Goal: Check status: Check status

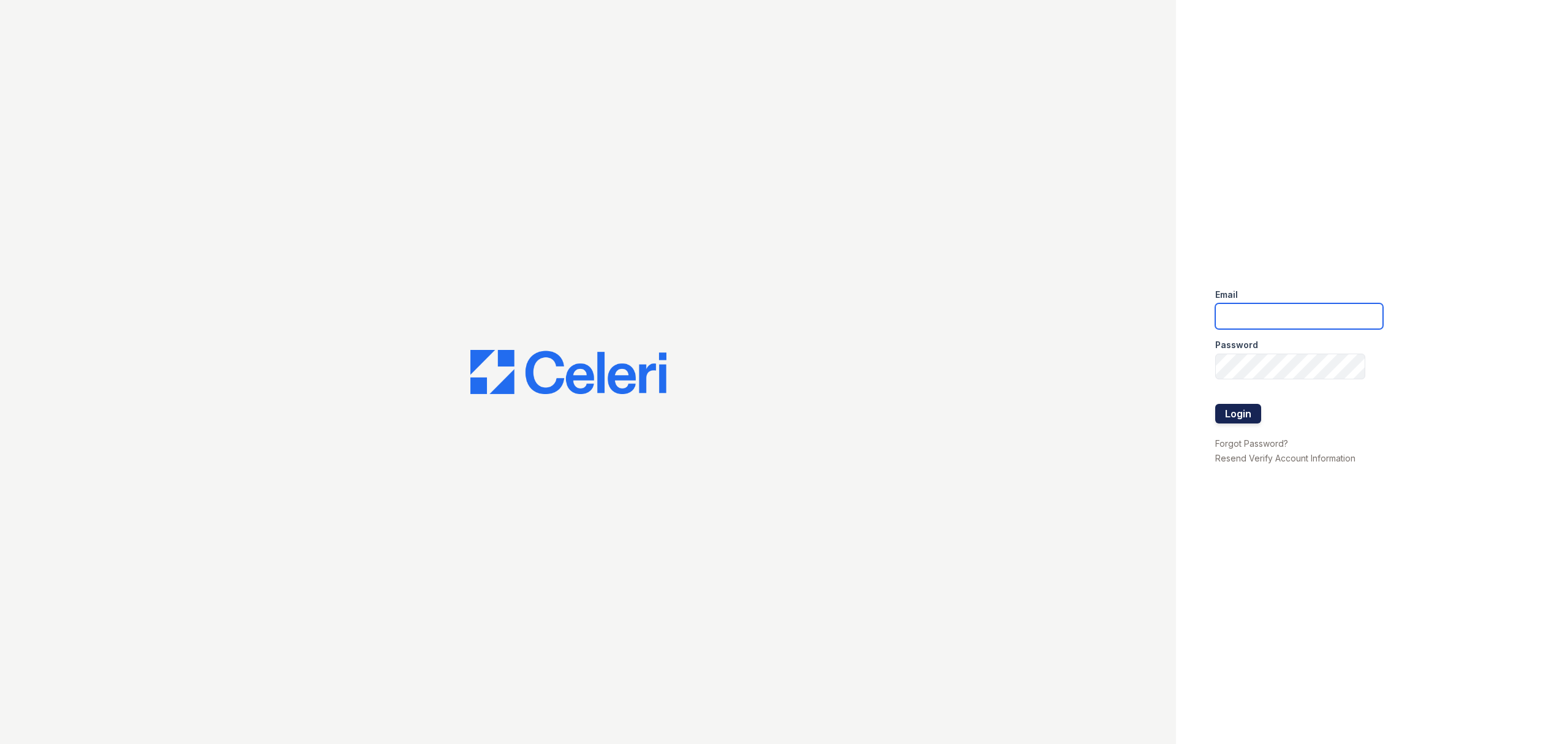
type input "[EMAIL_ADDRESS][DOMAIN_NAME]"
click at [1248, 417] on button "Login" at bounding box center [1238, 414] width 46 height 19
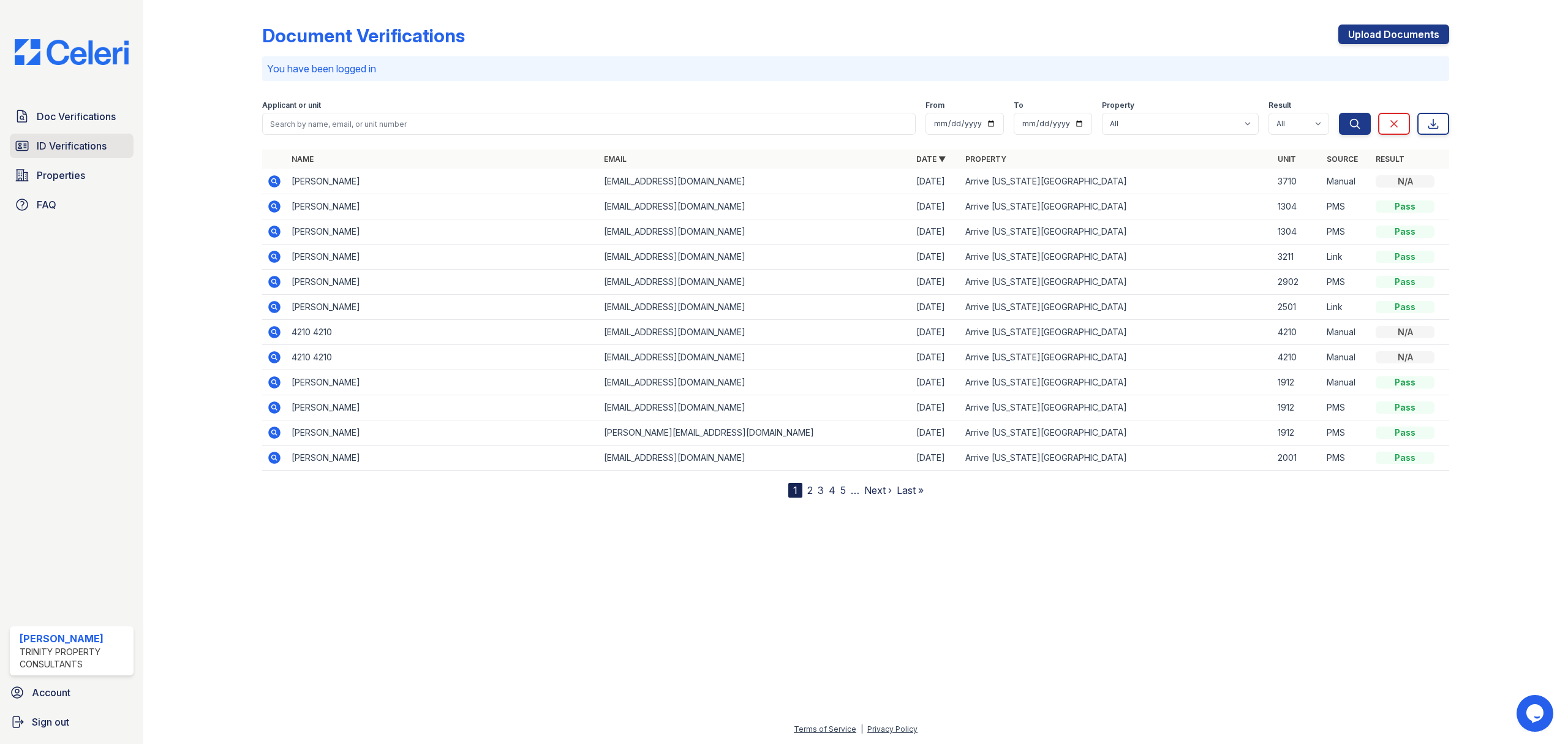
click at [64, 151] on span "ID Verifications" at bounding box center [72, 145] width 69 height 15
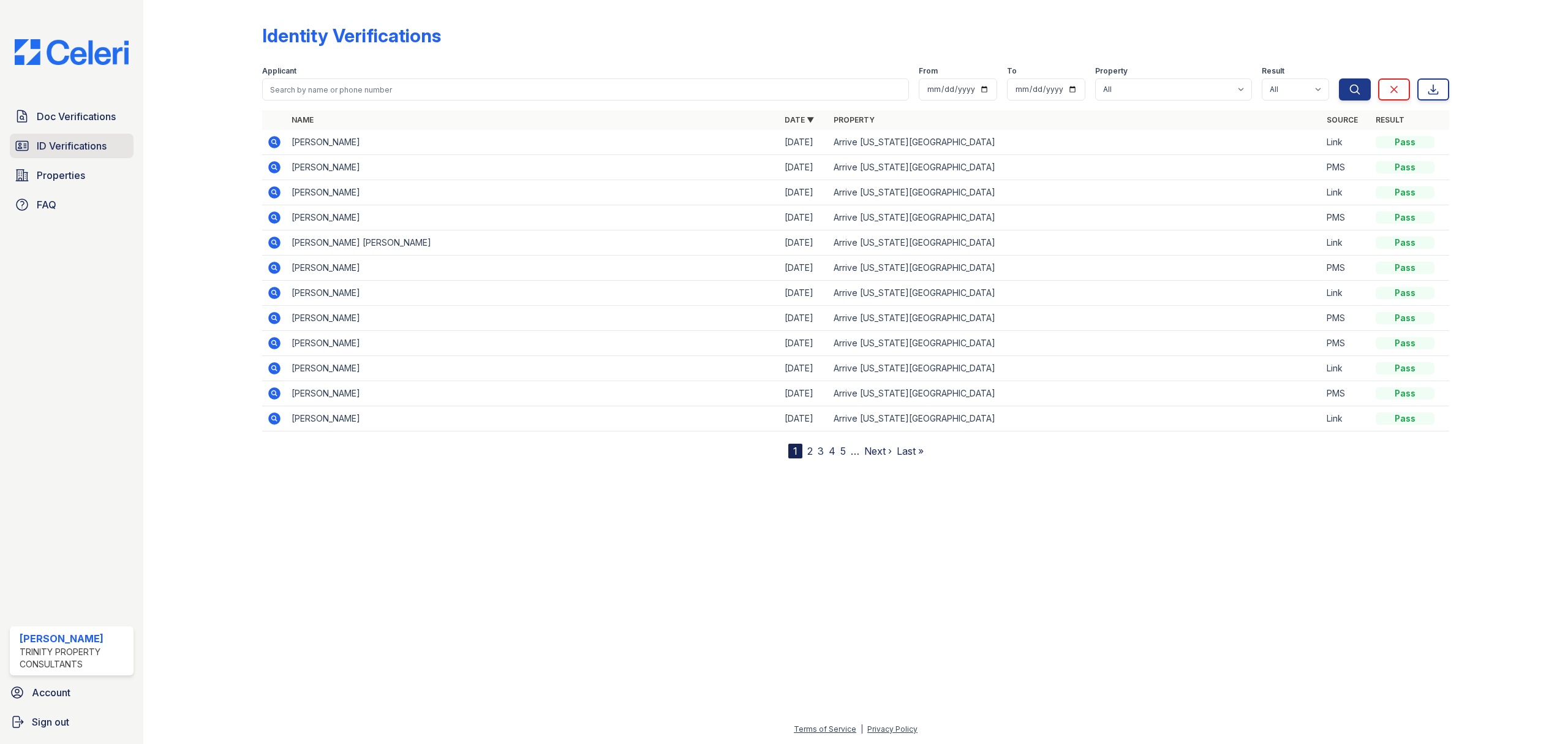
click at [81, 142] on span "ID Verifications" at bounding box center [72, 145] width 69 height 15
click at [277, 141] on icon at bounding box center [274, 141] width 12 height 12
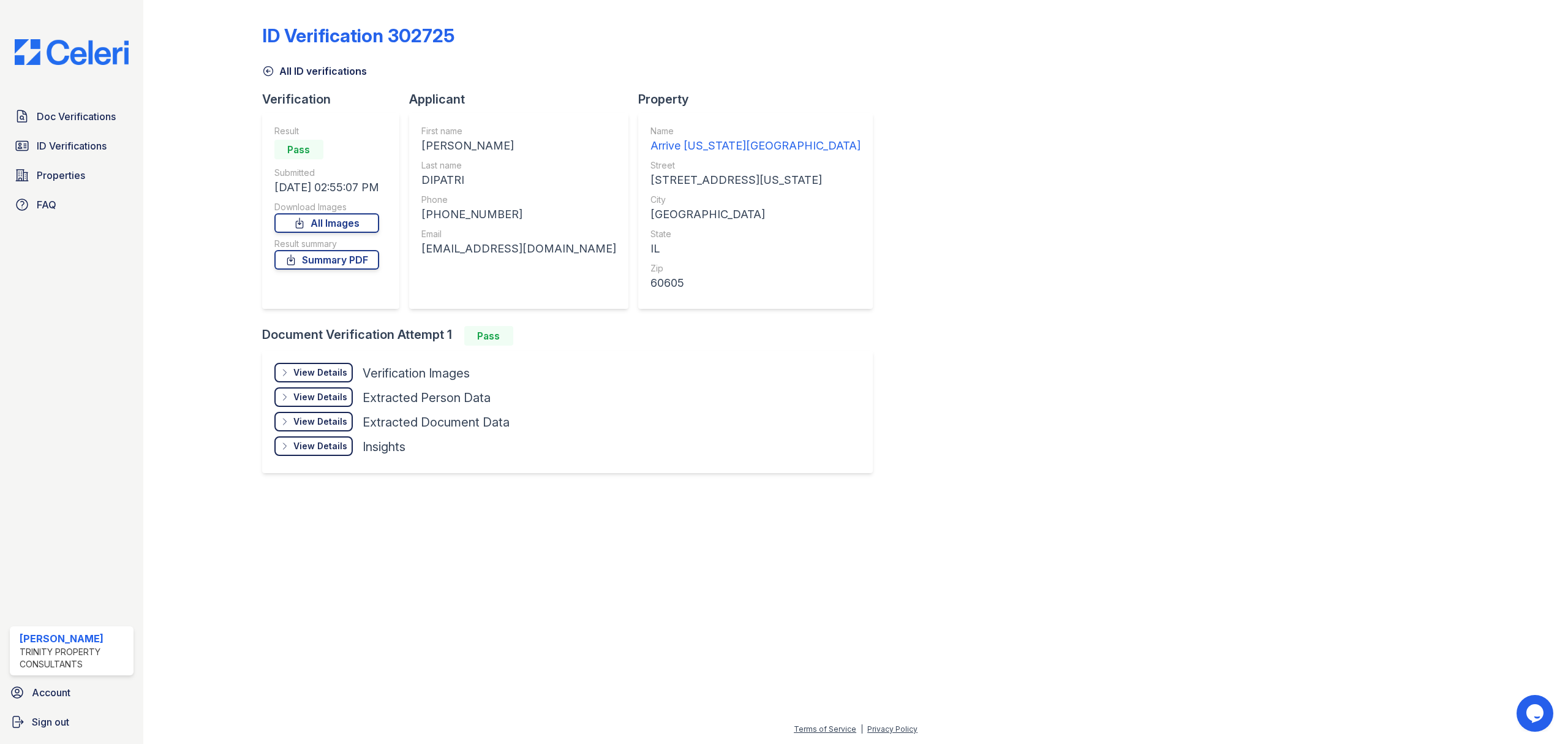
click at [317, 369] on div "View Details" at bounding box center [320, 372] width 54 height 12
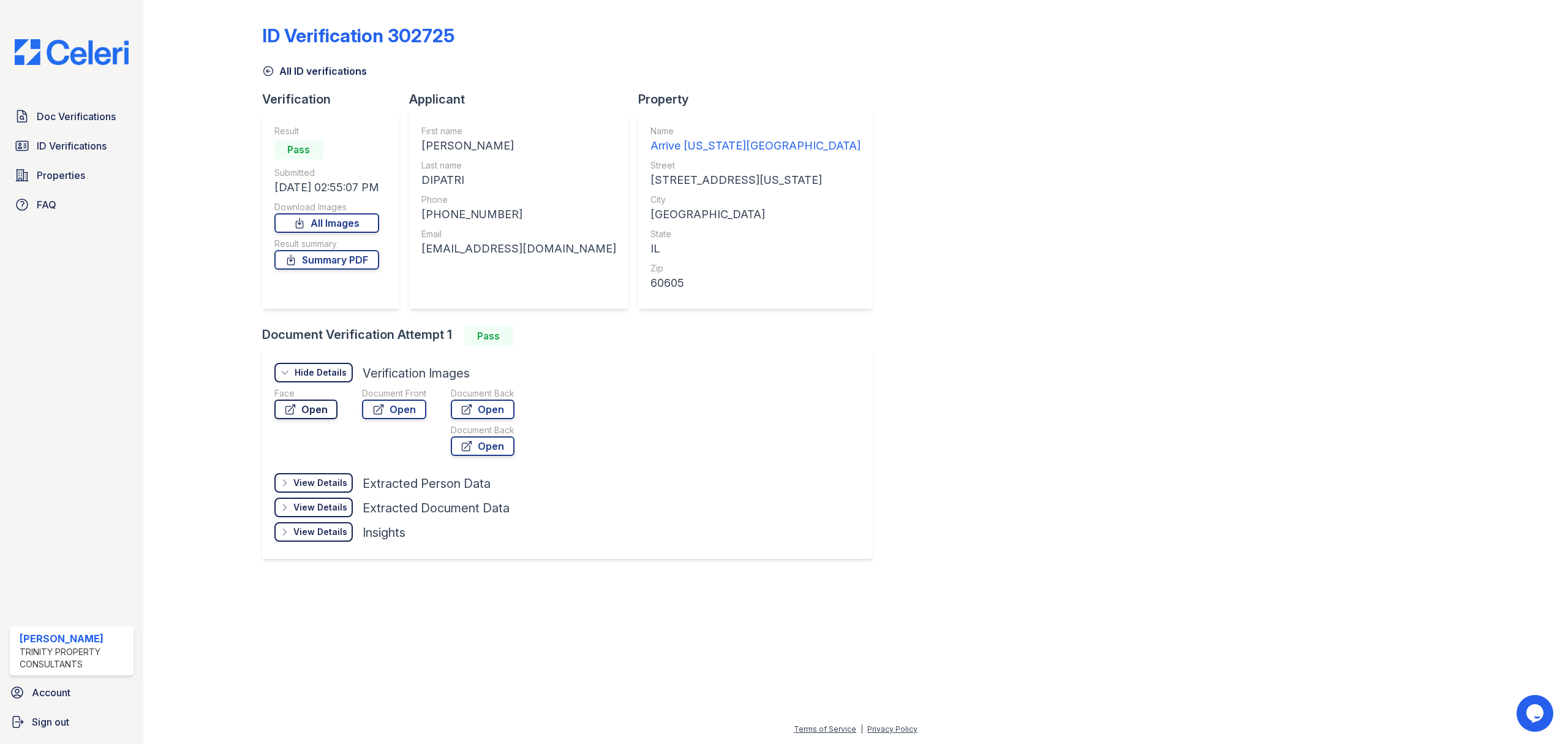
click at [320, 413] on link "Open" at bounding box center [306, 410] width 63 height 19
click at [67, 145] on span "ID Verifications" at bounding box center [72, 145] width 69 height 15
